Goal: Find specific page/section: Find specific page/section

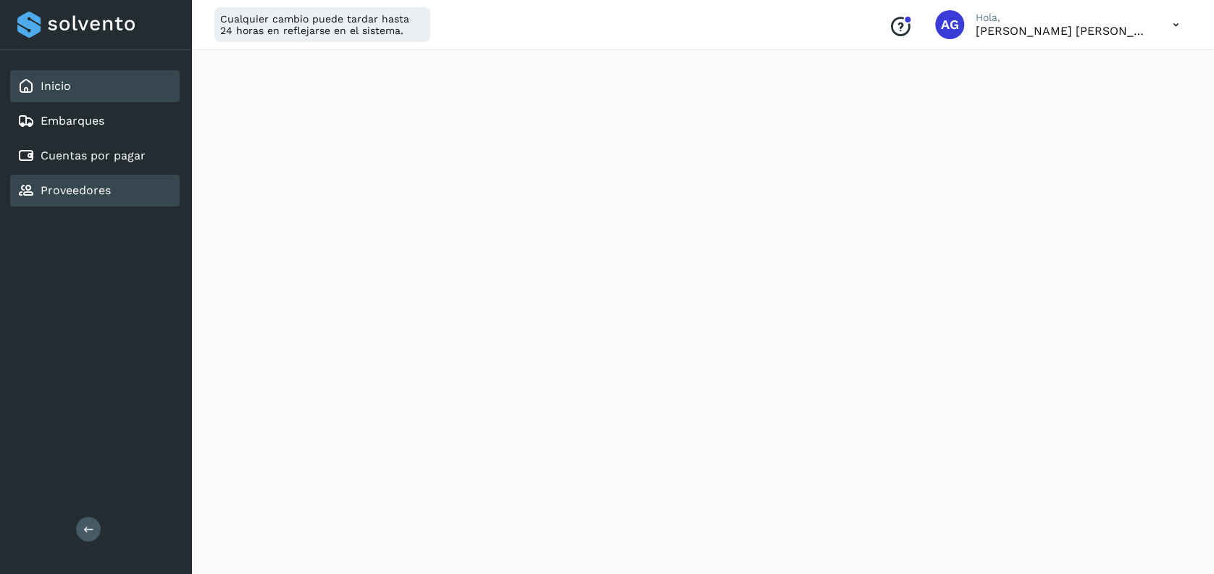
click at [94, 188] on link "Proveedores" at bounding box center [76, 190] width 70 height 14
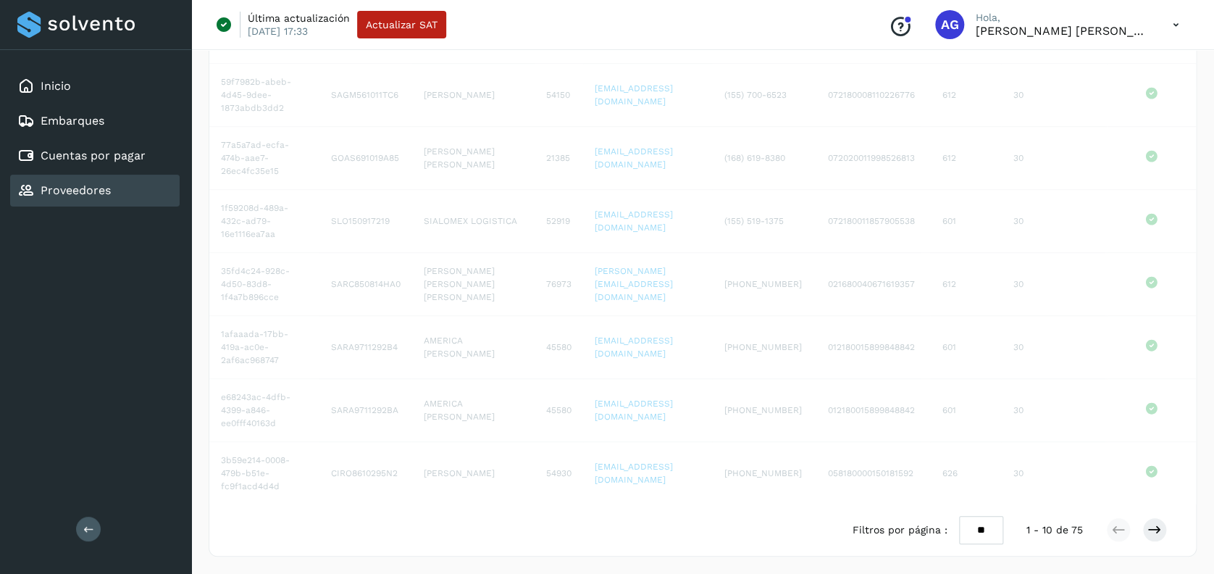
scroll to position [313, 0]
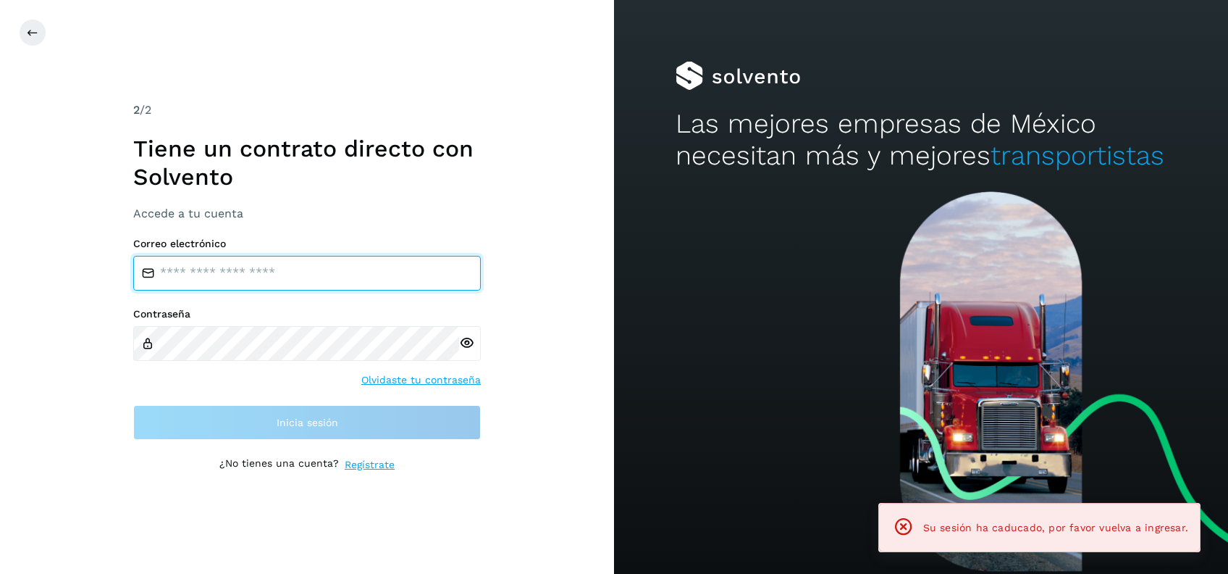
type input "**********"
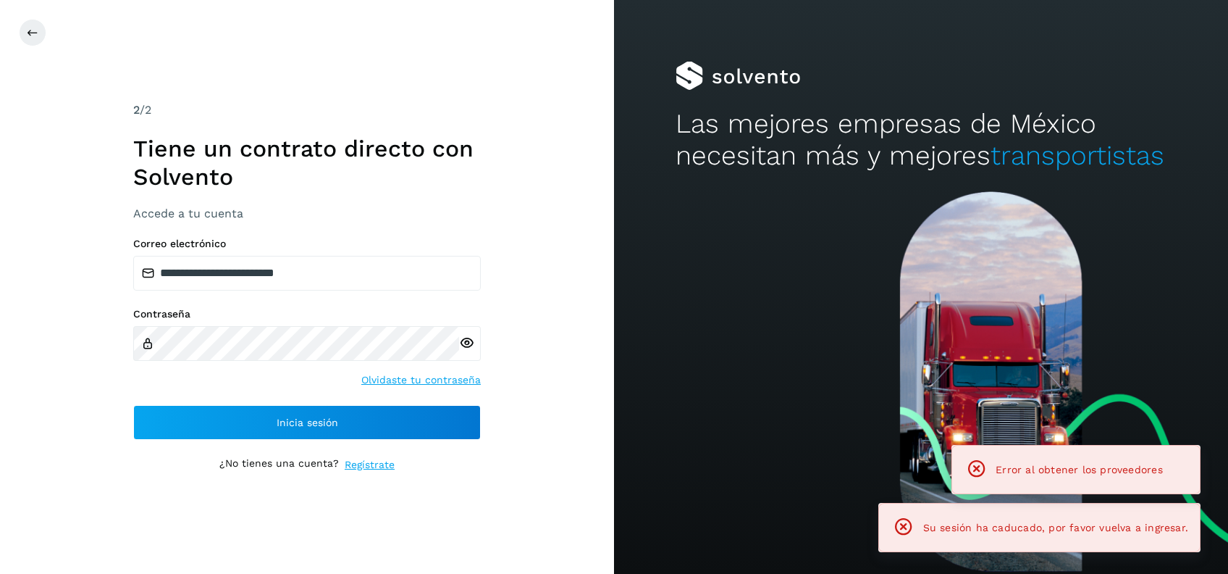
click at [374, 445] on div "**********" at bounding box center [307, 286] width 348 height 370
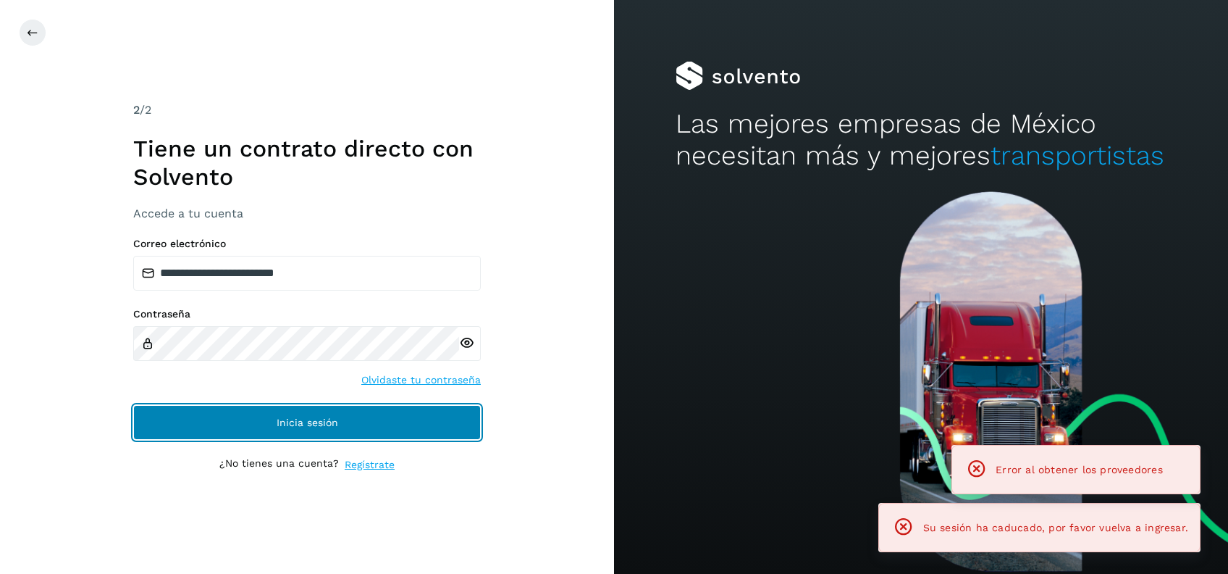
click at [367, 418] on button "Inicia sesión" at bounding box center [307, 422] width 348 height 35
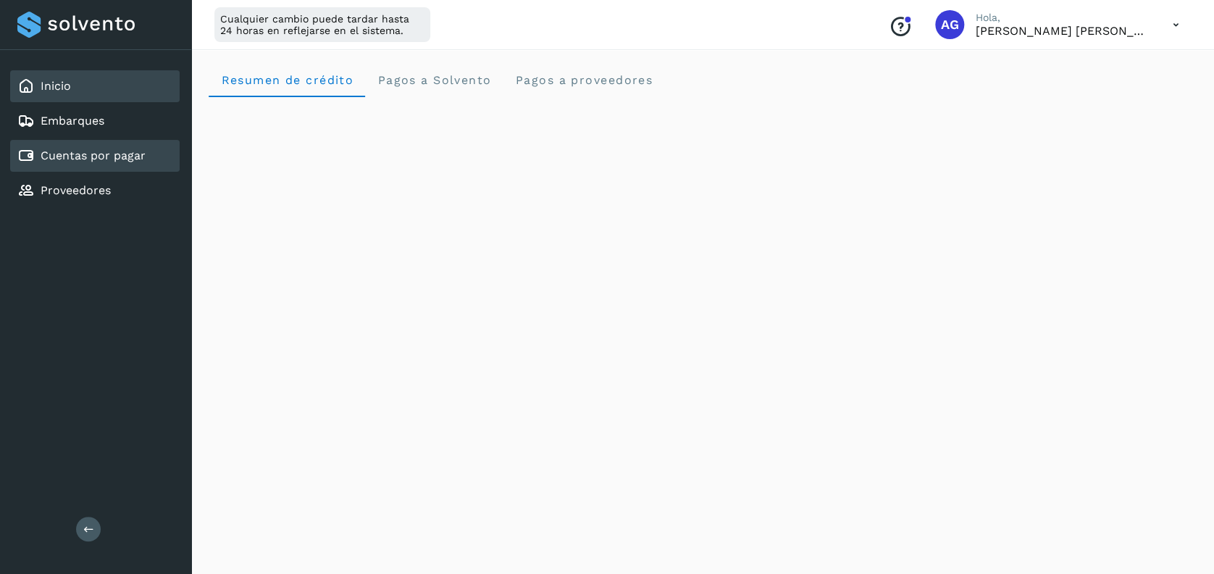
click at [125, 156] on link "Cuentas por pagar" at bounding box center [93, 155] width 105 height 14
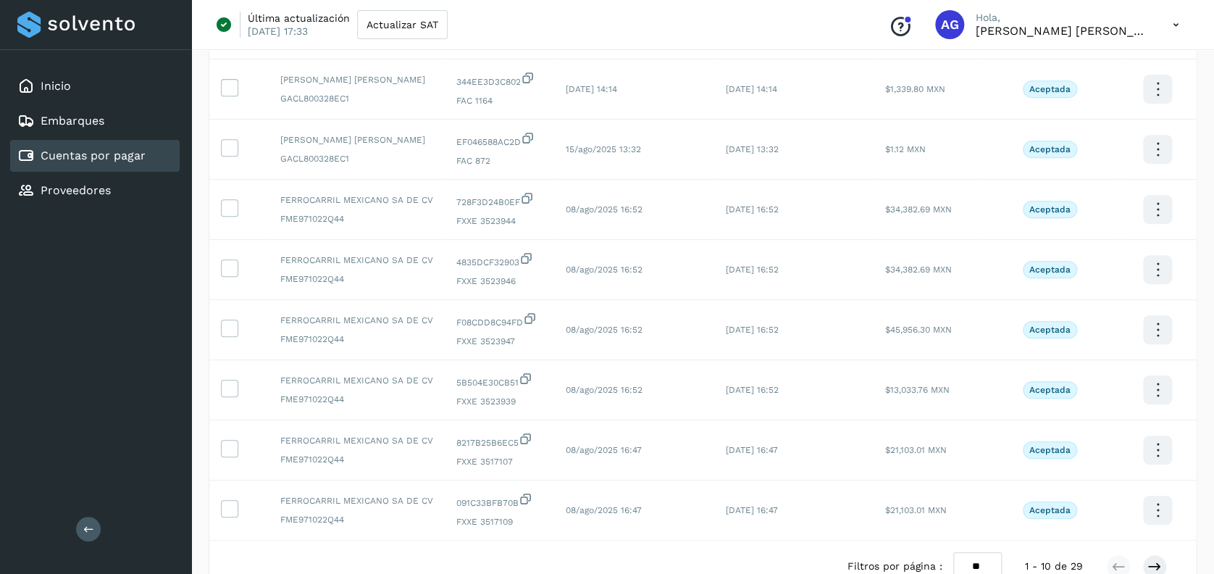
scroll to position [352, 0]
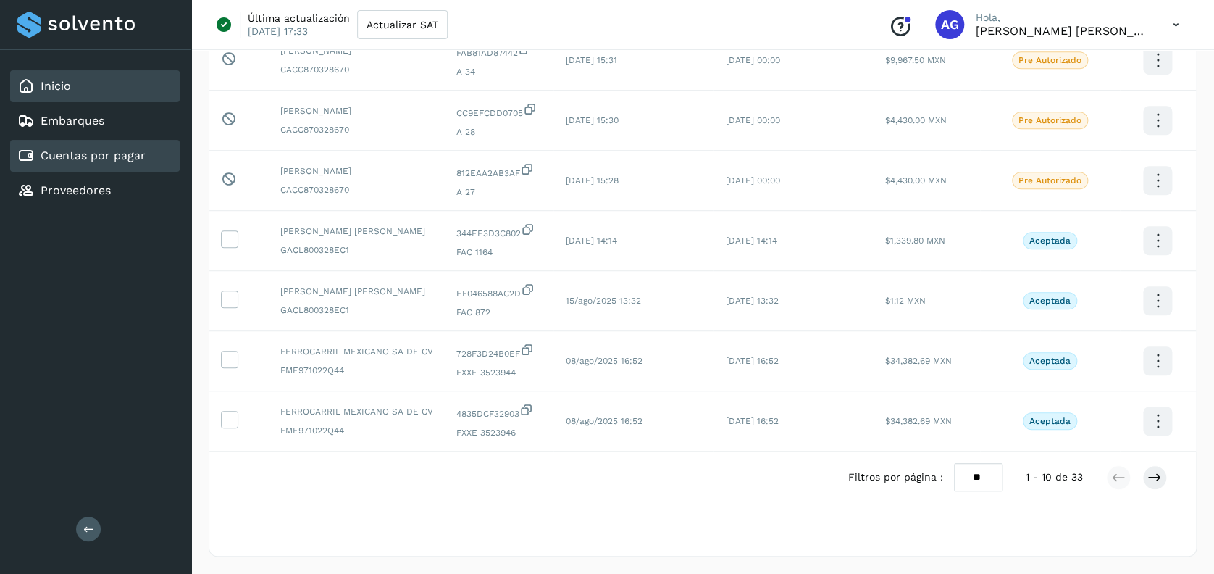
click at [92, 89] on div "Inicio" at bounding box center [94, 86] width 169 height 32
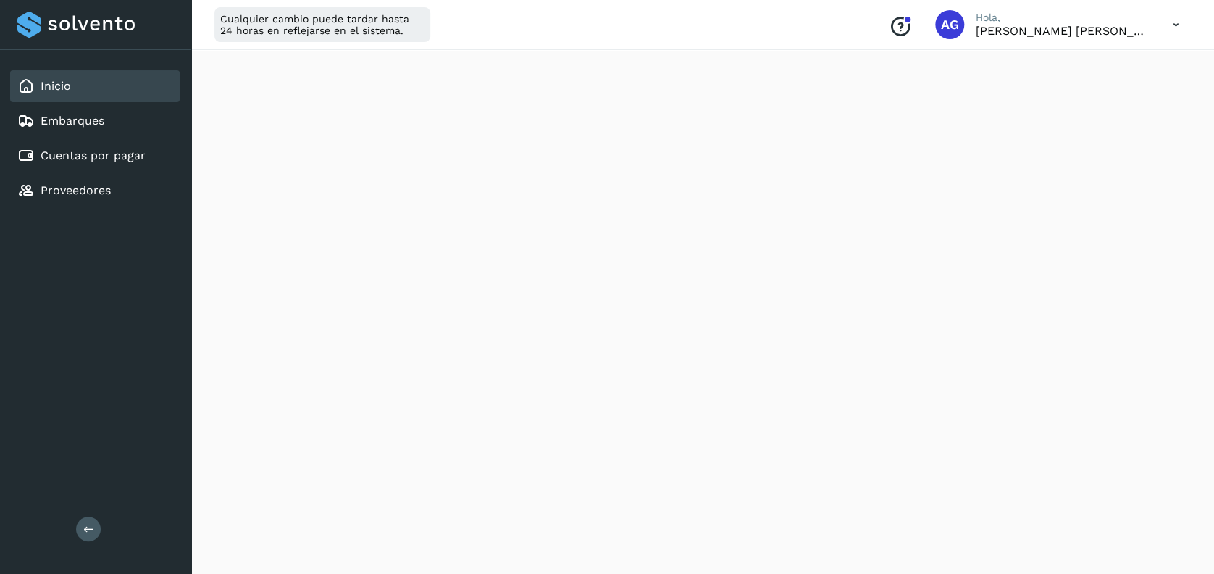
scroll to position [462, 0]
click at [124, 154] on link "Cuentas por pagar" at bounding box center [93, 155] width 105 height 14
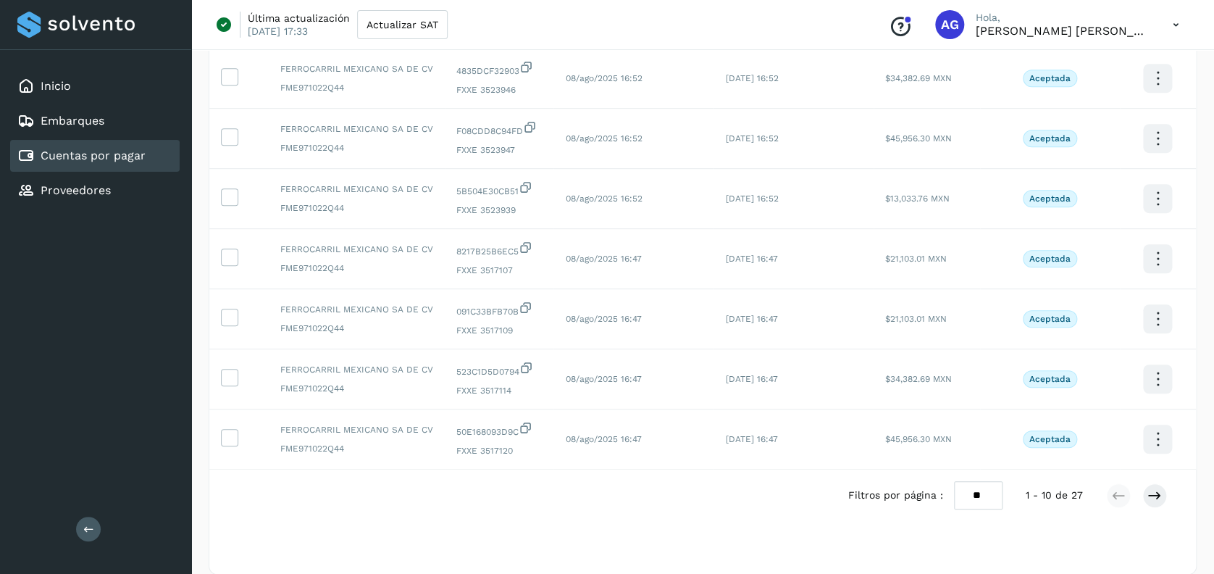
scroll to position [352, 0]
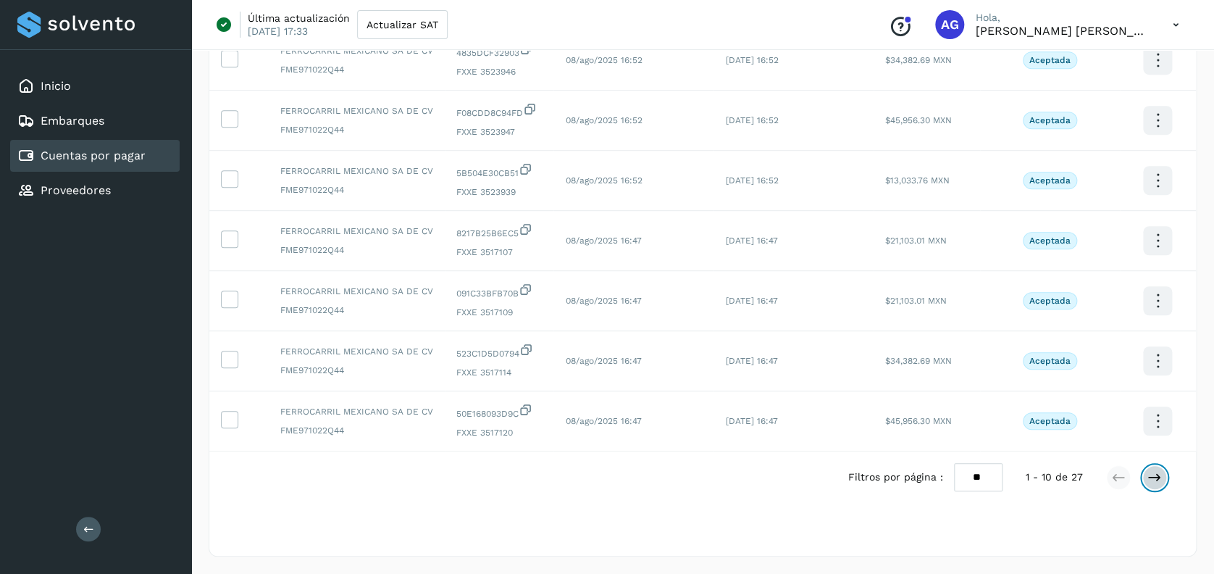
click at [1151, 474] on icon at bounding box center [1154, 477] width 14 height 14
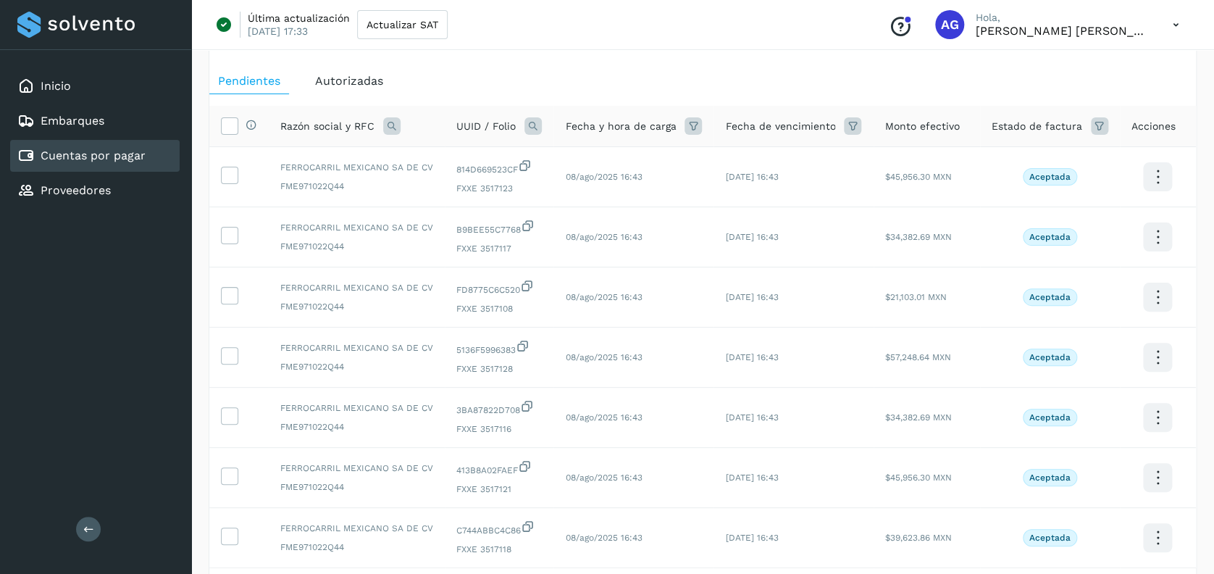
scroll to position [171, 0]
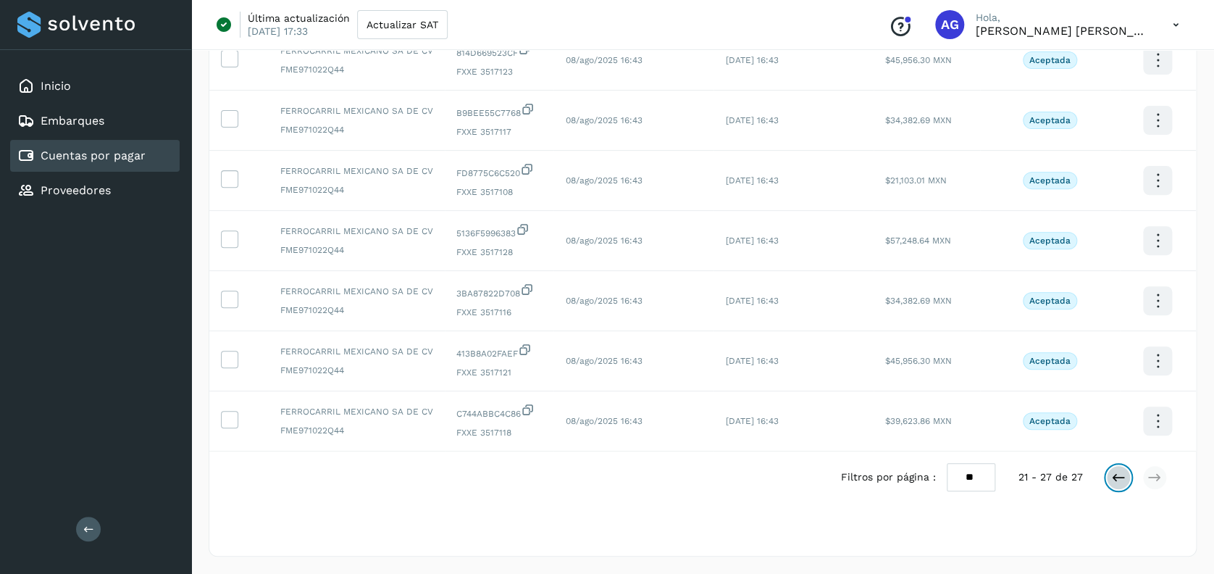
click at [1115, 476] on icon at bounding box center [1118, 477] width 14 height 14
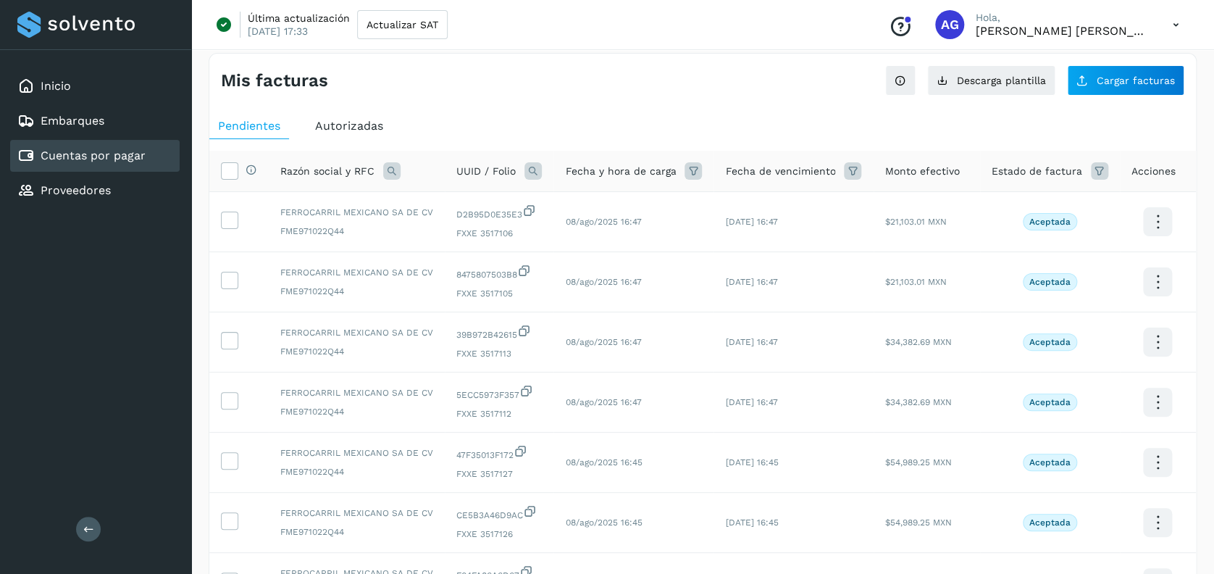
scroll to position [0, 0]
